Goal: Navigation & Orientation: Find specific page/section

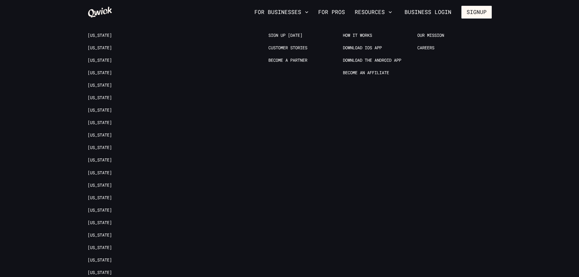
scroll to position [2437, 0]
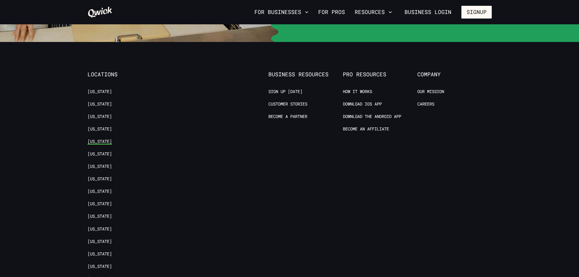
click at [98, 139] on link "[US_STATE]" at bounding box center [99, 142] width 24 height 6
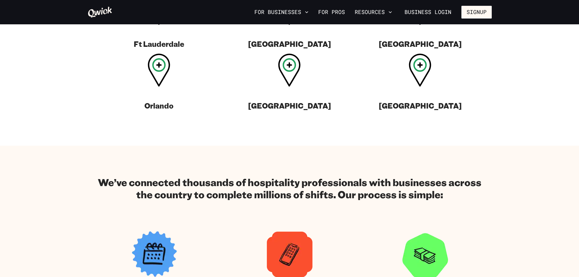
scroll to position [213, 0]
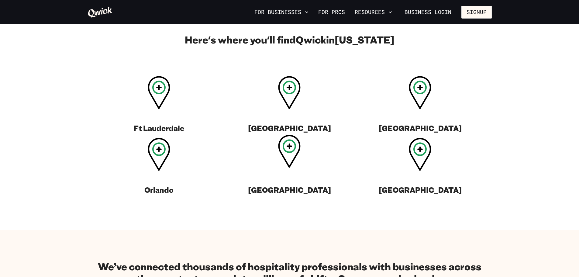
click at [289, 152] on icon at bounding box center [289, 145] width 13 height 13
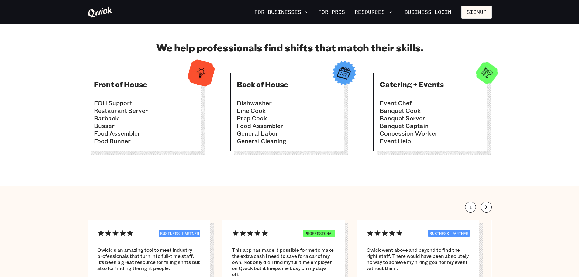
scroll to position [396, 0]
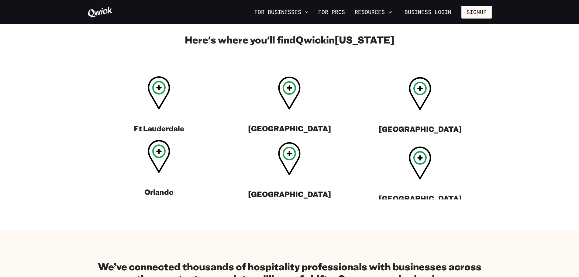
scroll to position [2470, 0]
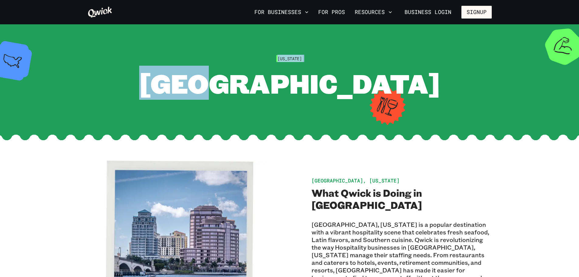
drag, startPoint x: 276, startPoint y: 59, endPoint x: 318, endPoint y: 59, distance: 41.6
click at [318, 59] on div "Florida Tampa" at bounding box center [289, 77] width 404 height 45
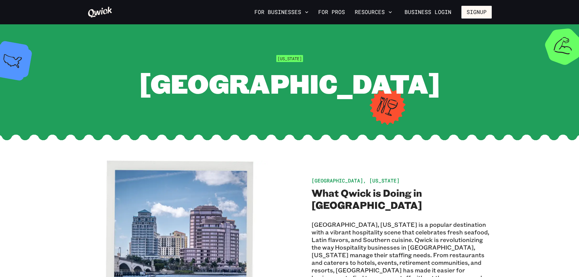
click at [345, 65] on div "Florida Tampa" at bounding box center [289, 77] width 404 height 45
click at [304, 11] on button "For Businesses" at bounding box center [281, 12] width 59 height 10
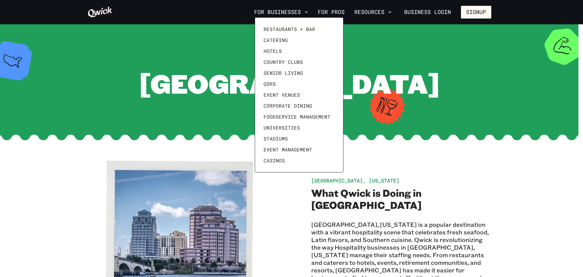
click at [160, 98] on div at bounding box center [291, 138] width 583 height 277
